Goal: Share content: Share content

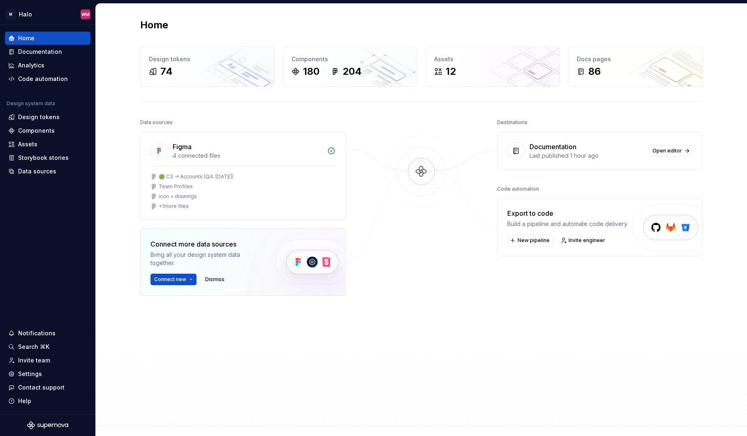
click at [569, 152] on div "Last published 1 hour ago" at bounding box center [587, 156] width 114 height 8
click at [665, 150] on span "Open editor" at bounding box center [668, 151] width 30 height 7
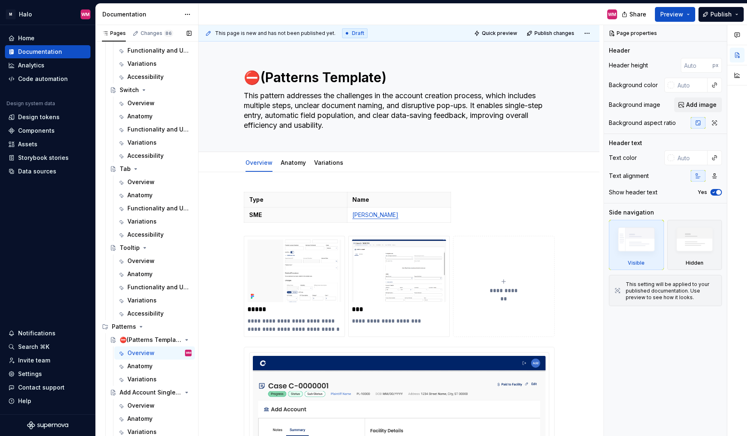
scroll to position [1017, 0]
drag, startPoint x: 154, startPoint y: 325, endPoint x: 558, endPoint y: 196, distance: 423.6
click at [558, 196] on div "**********" at bounding box center [401, 231] width 405 height 412
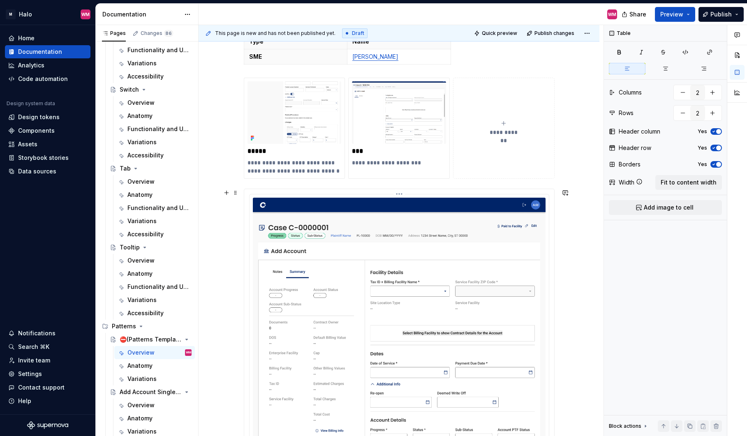
scroll to position [0, 0]
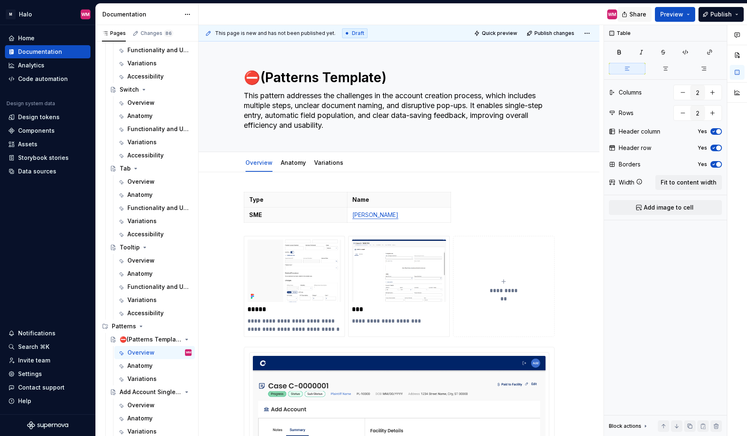
click at [641, 14] on span "Share" at bounding box center [638, 14] width 17 height 8
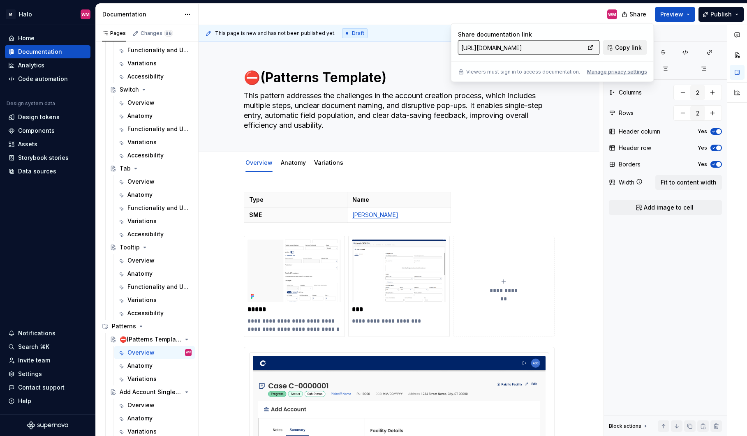
drag, startPoint x: 641, startPoint y: 14, endPoint x: 626, endPoint y: 48, distance: 36.6
click at [626, 48] on span "Copy link" at bounding box center [628, 48] width 27 height 8
click at [636, 44] on span "Copy link" at bounding box center [628, 48] width 27 height 8
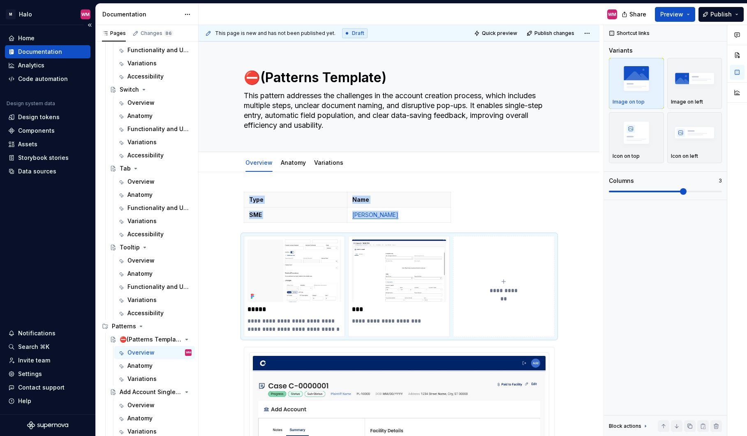
type textarea "*"
